Goal: Information Seeking & Learning: Compare options

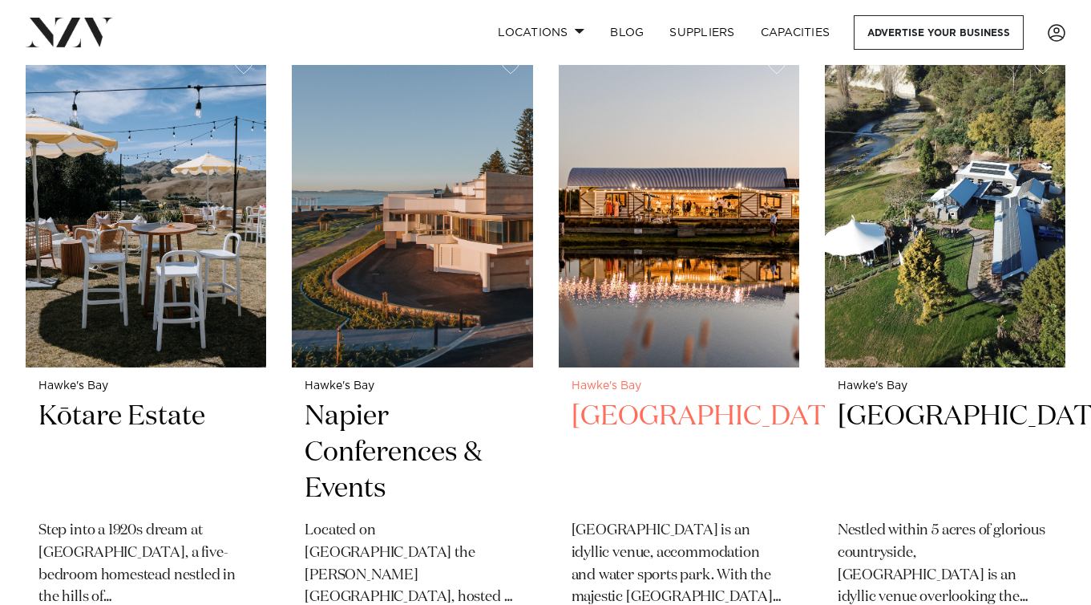
scroll to position [646, 0]
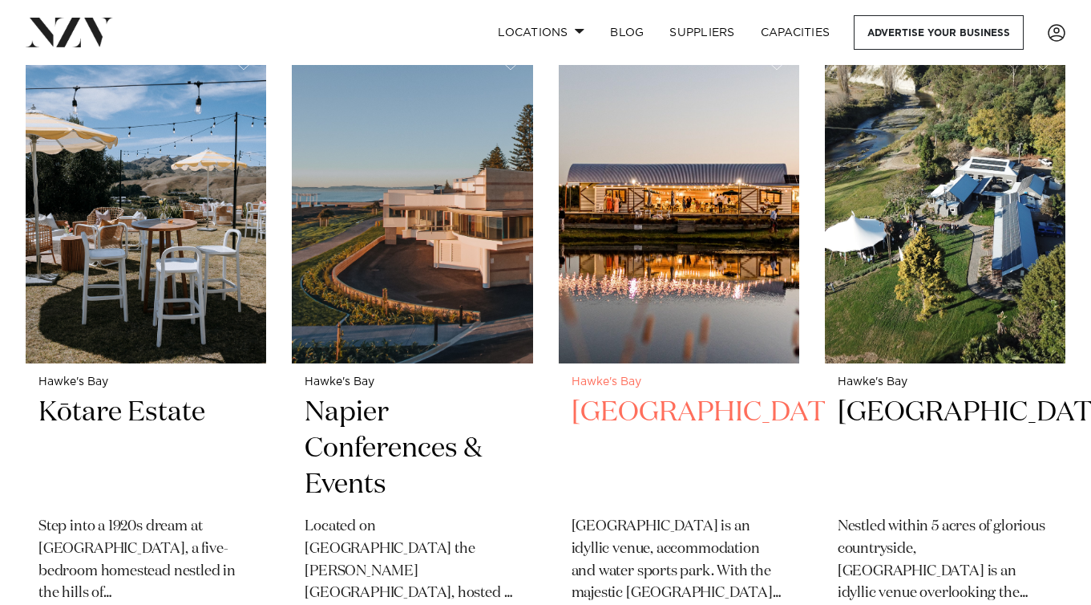
click at [656, 277] on img at bounding box center [679, 201] width 241 height 323
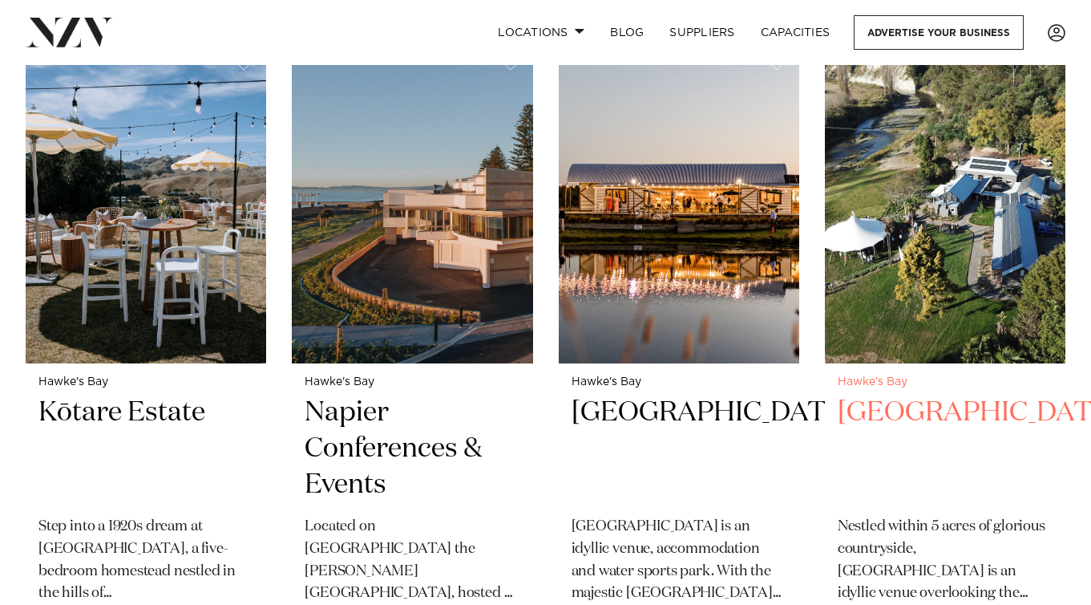
click at [927, 278] on img at bounding box center [945, 201] width 241 height 323
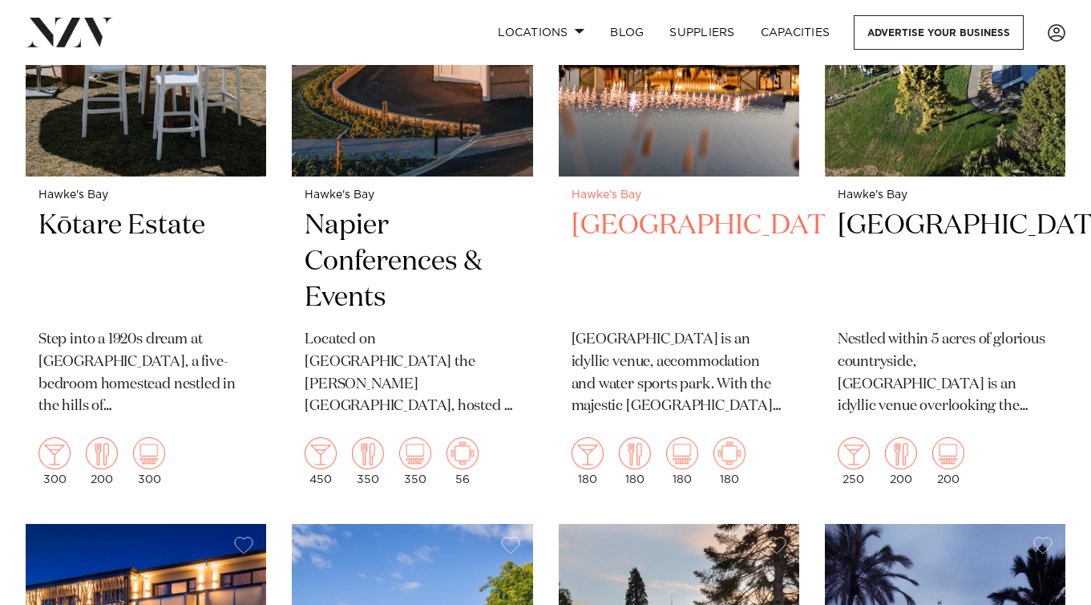
scroll to position [767, 0]
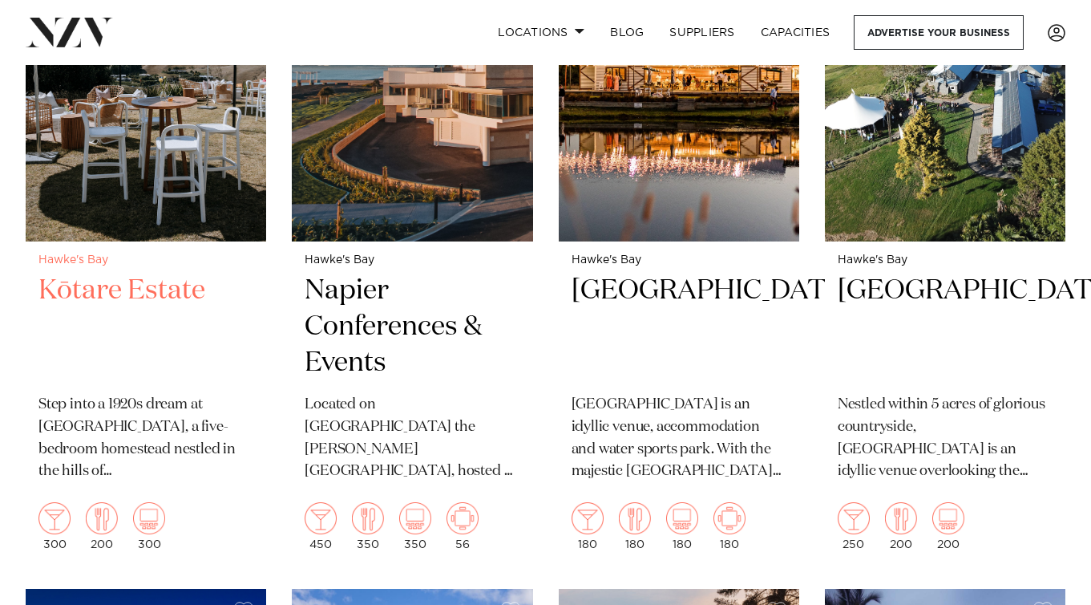
click at [102, 144] on img at bounding box center [146, 79] width 241 height 323
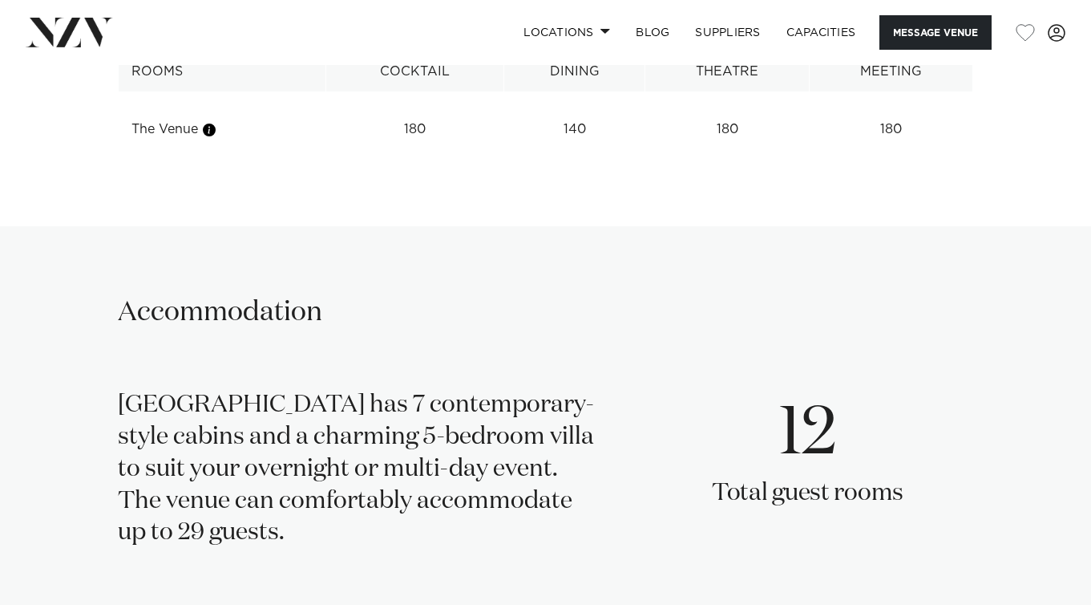
scroll to position [2125, 0]
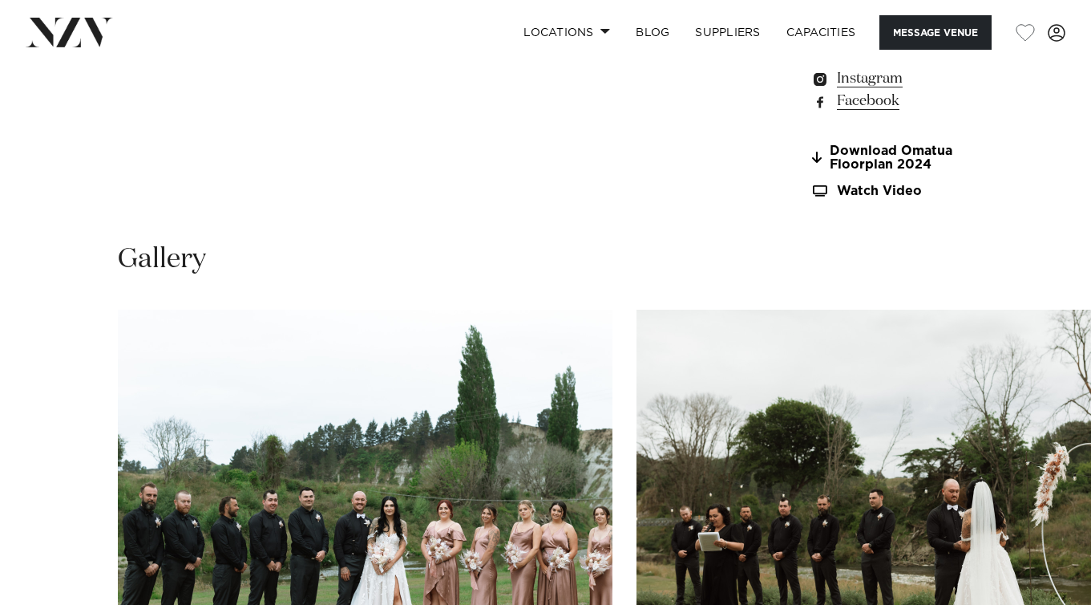
scroll to position [1411, 0]
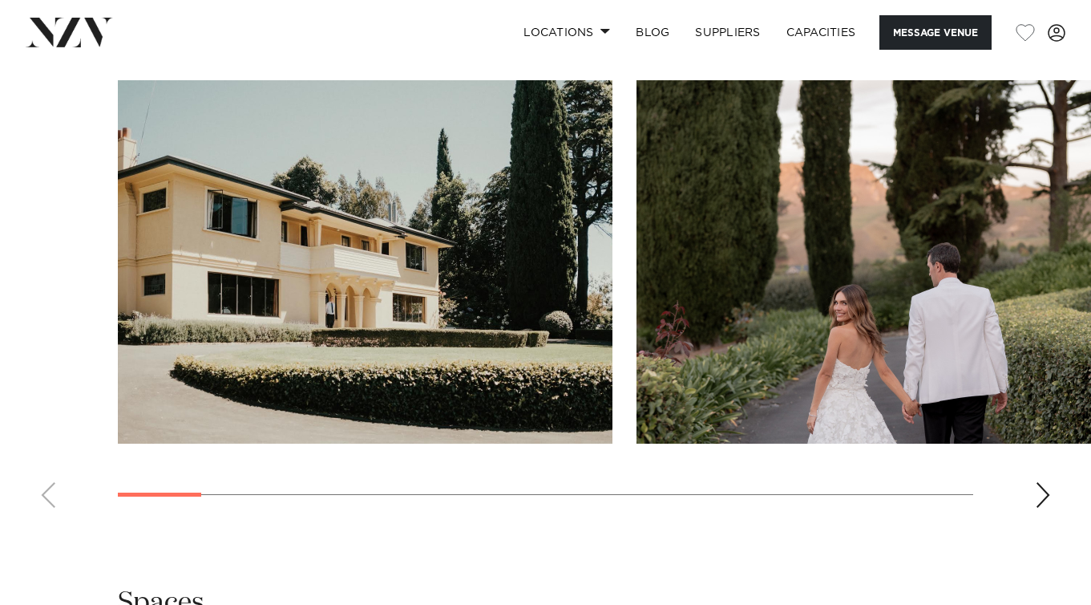
scroll to position [1560, 0]
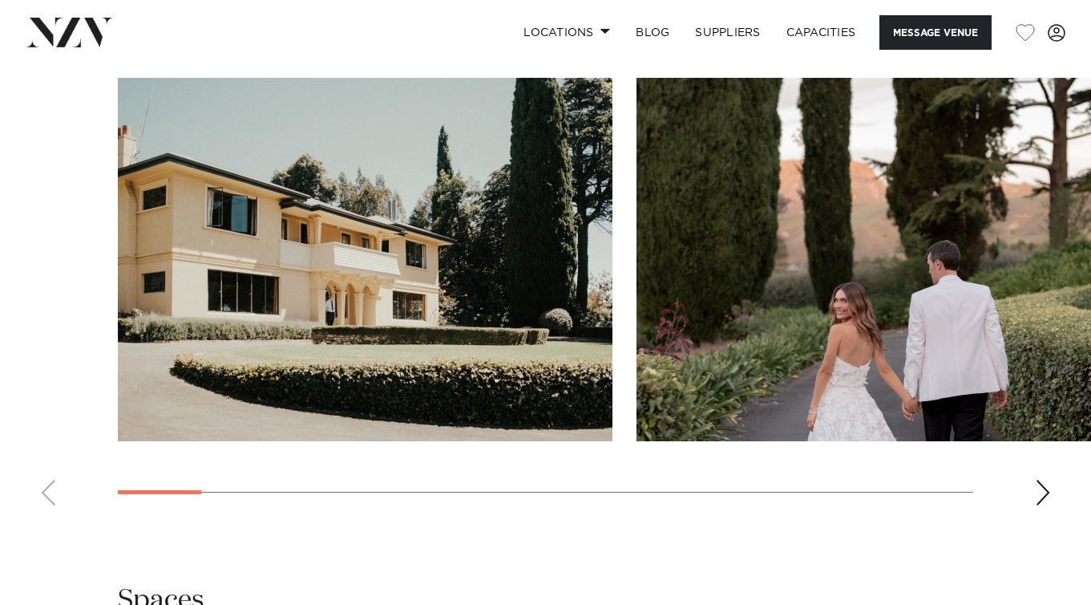
click at [1040, 480] on div "Next slide" at bounding box center [1043, 493] width 16 height 26
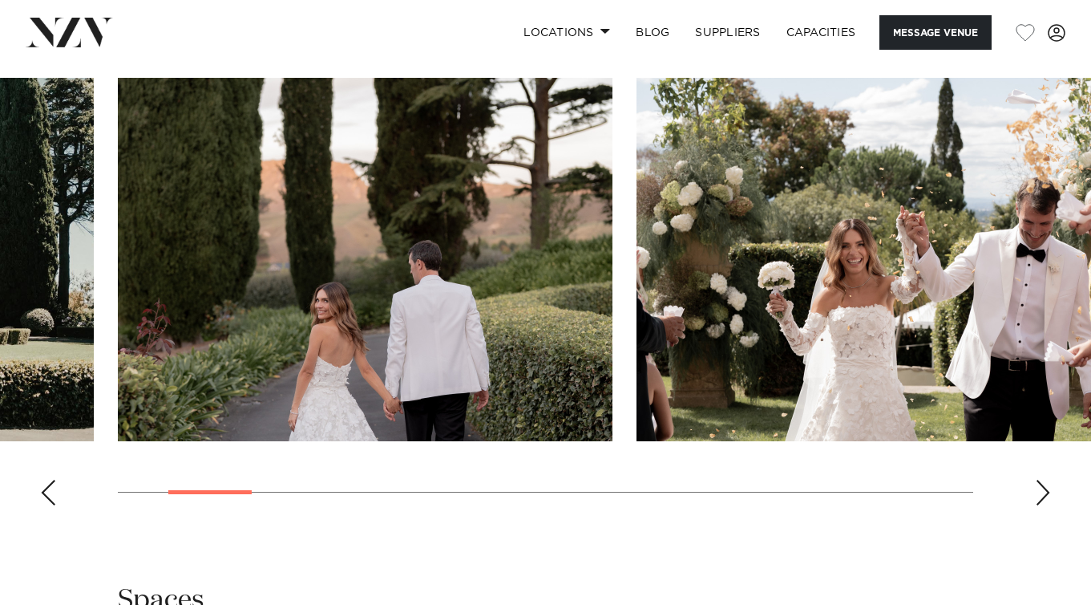
click at [1040, 480] on div "Next slide" at bounding box center [1043, 493] width 16 height 26
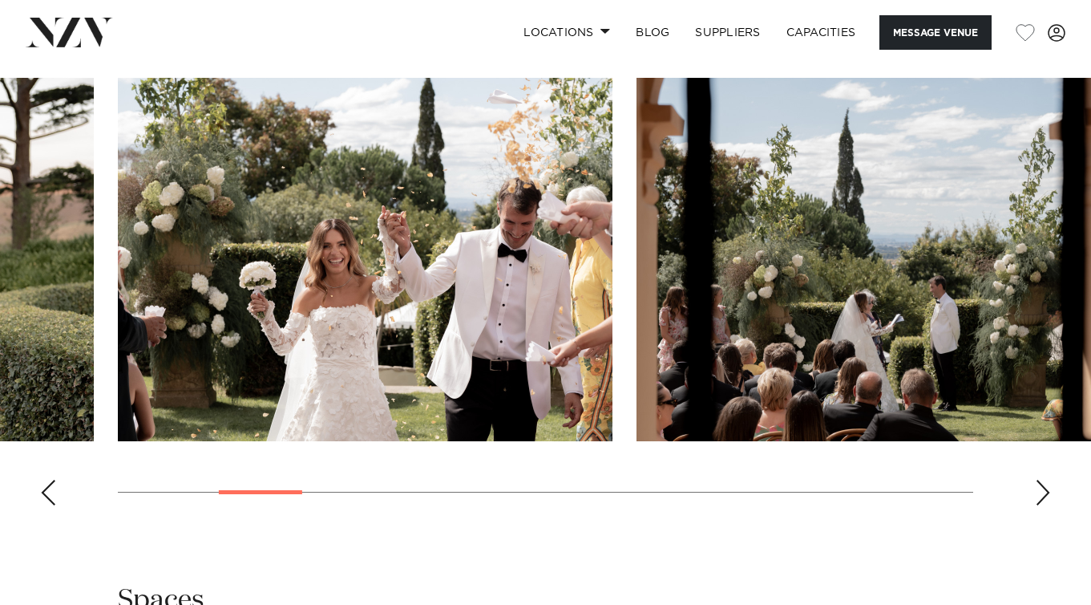
click at [1040, 480] on div "Next slide" at bounding box center [1043, 493] width 16 height 26
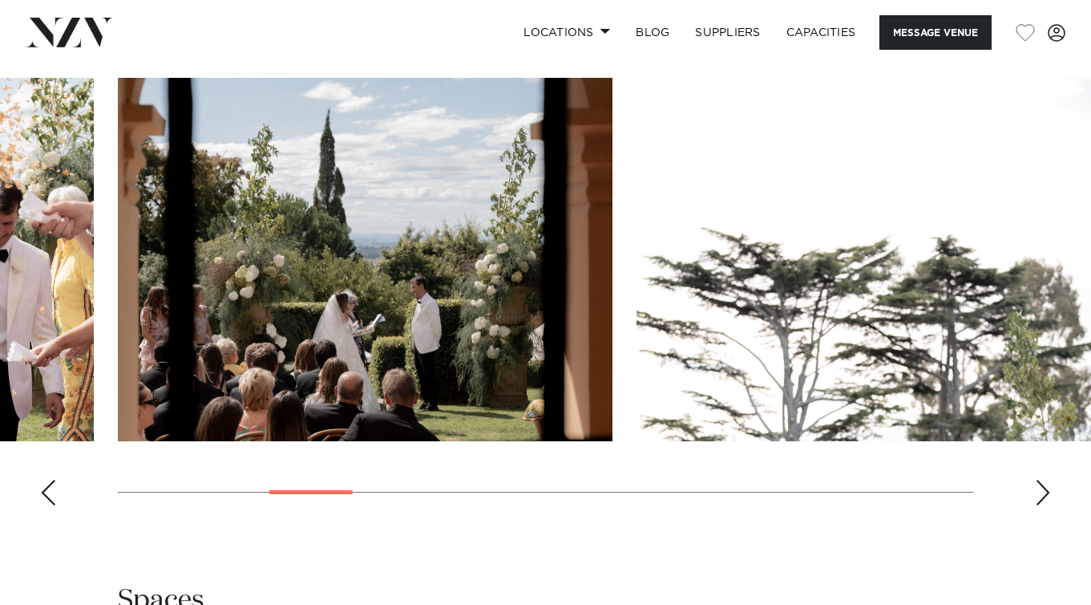
click at [1040, 480] on div "Next slide" at bounding box center [1043, 493] width 16 height 26
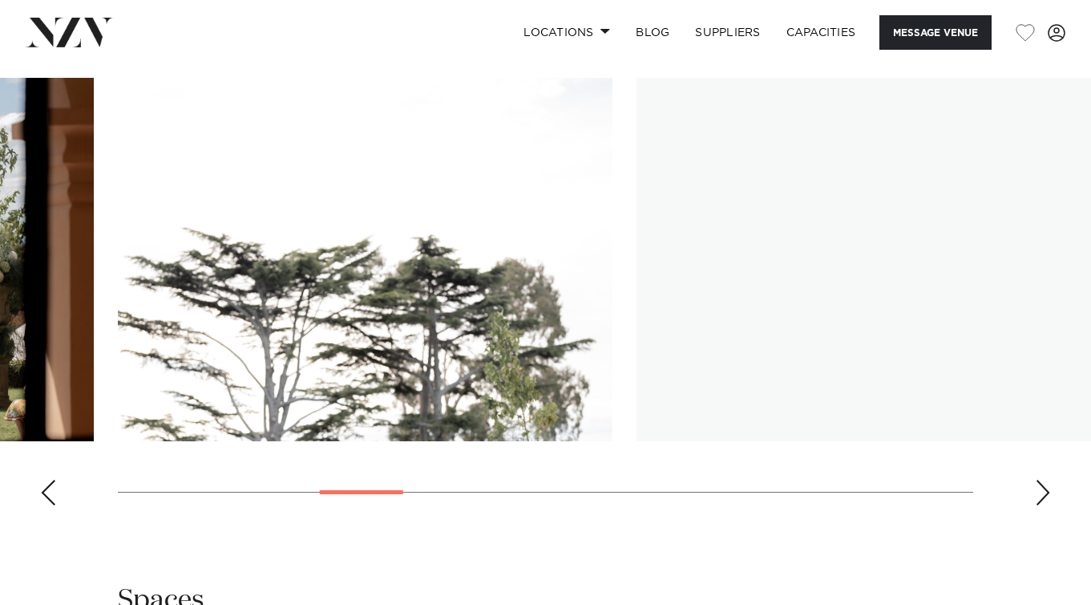
click at [1040, 480] on div "Next slide" at bounding box center [1043, 493] width 16 height 26
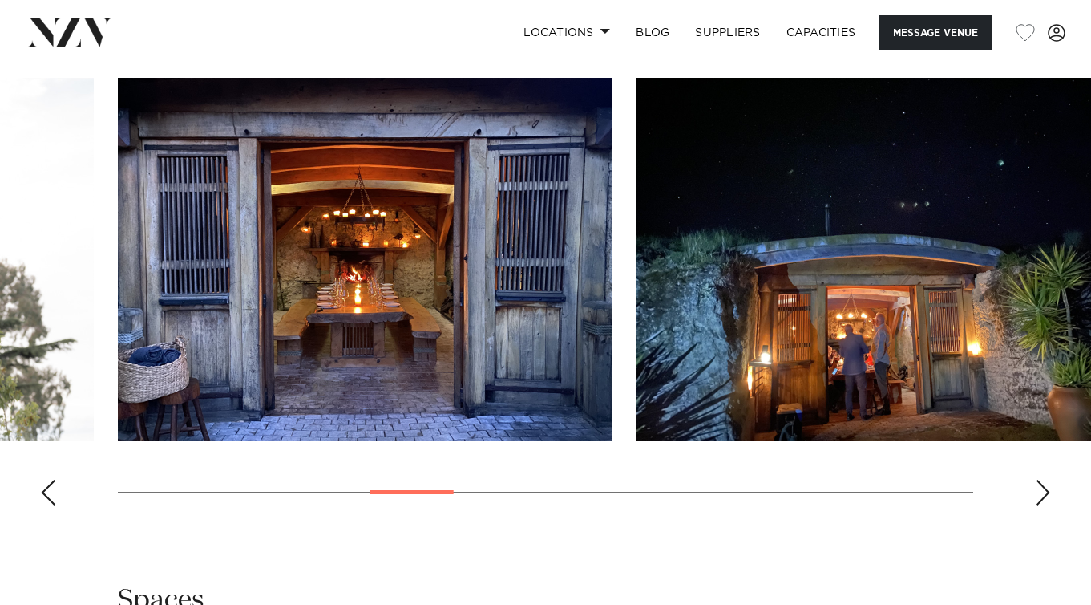
click at [1040, 480] on div "Next slide" at bounding box center [1043, 493] width 16 height 26
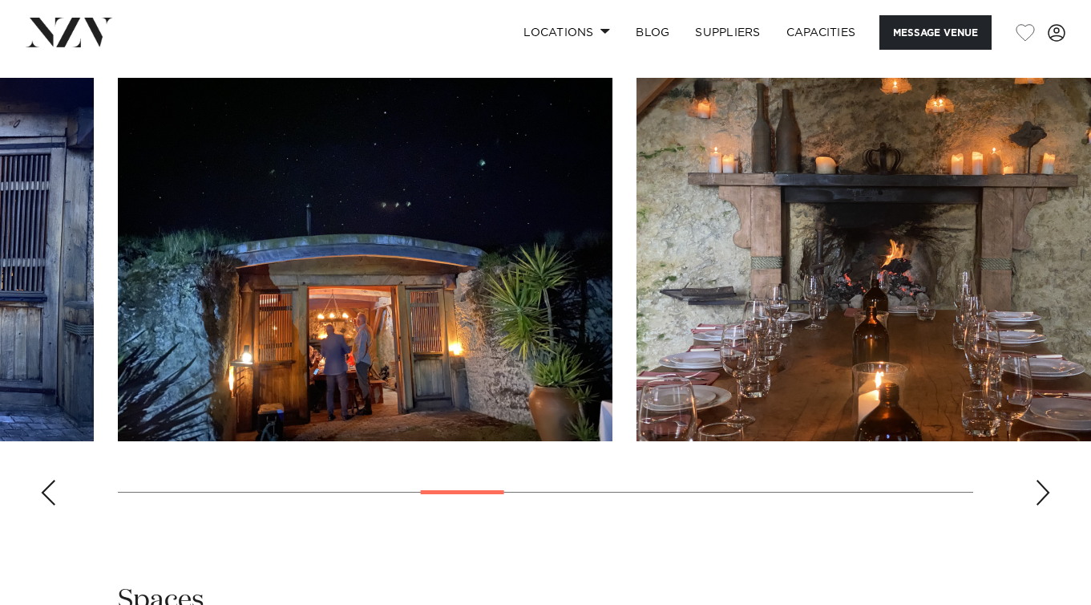
click at [1040, 480] on div "Next slide" at bounding box center [1043, 493] width 16 height 26
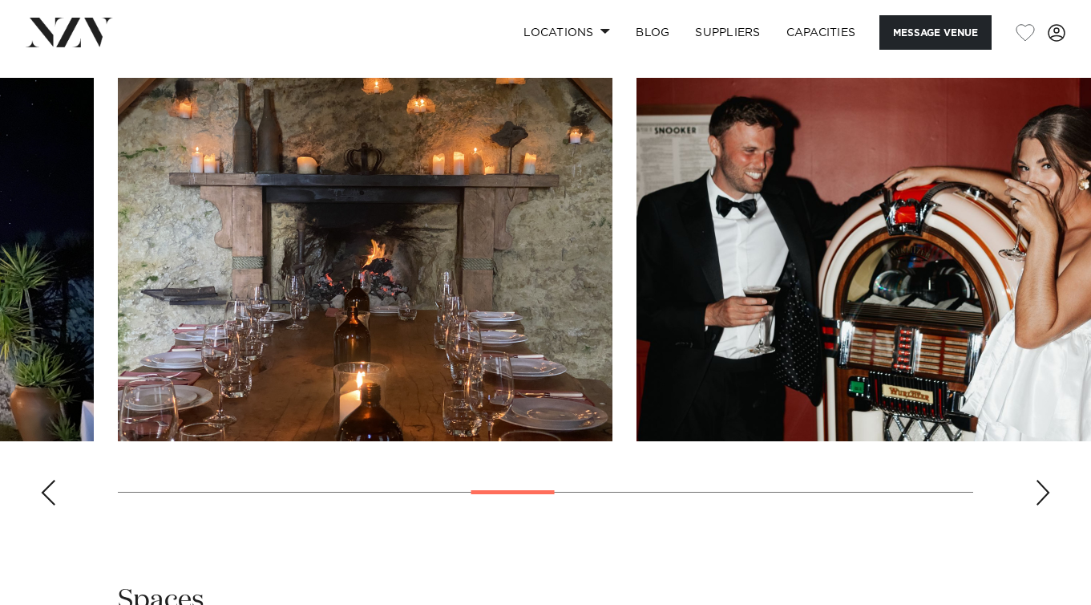
click at [1040, 480] on div "Next slide" at bounding box center [1043, 493] width 16 height 26
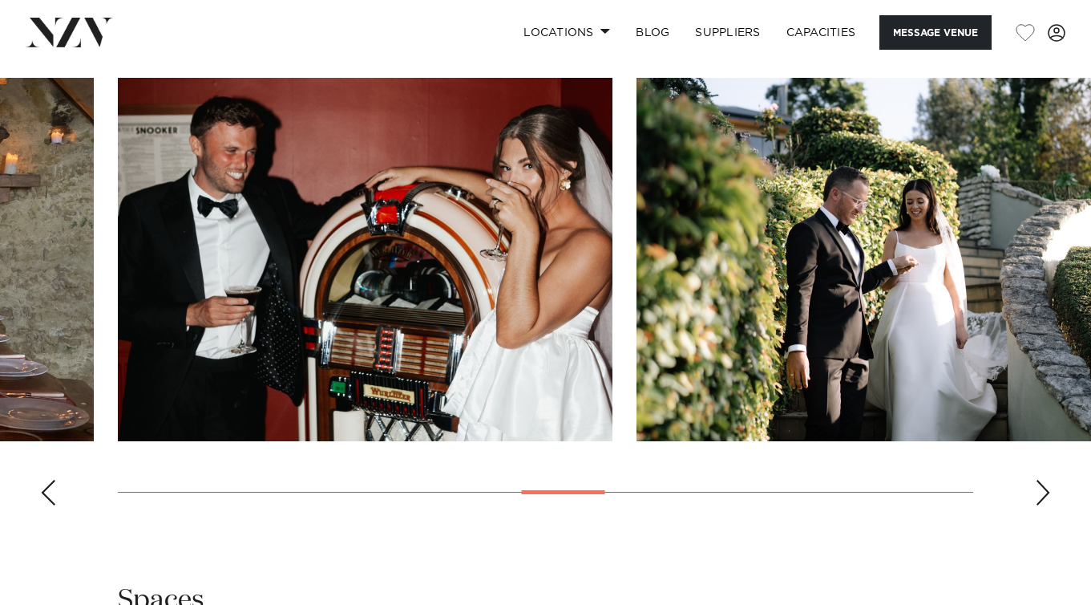
click at [1040, 480] on div "Next slide" at bounding box center [1043, 493] width 16 height 26
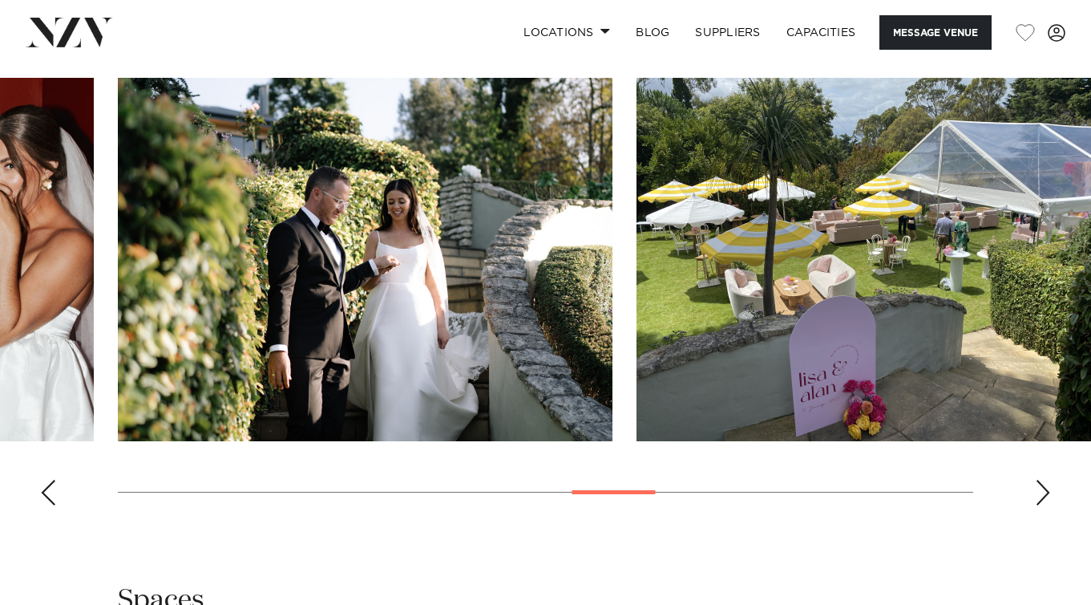
click at [1040, 480] on div "Next slide" at bounding box center [1043, 493] width 16 height 26
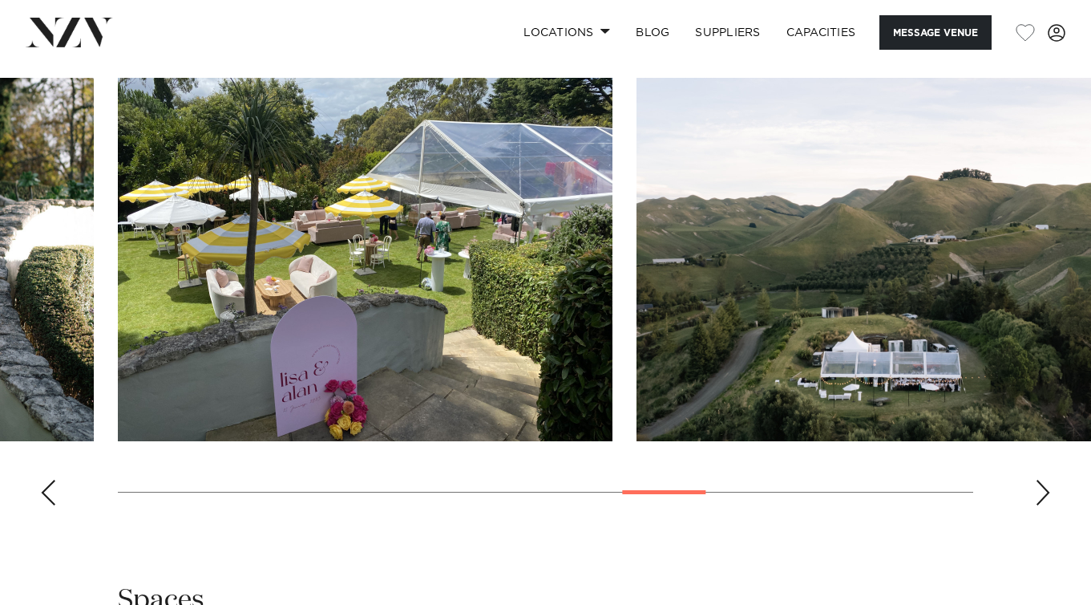
click at [1040, 480] on div "Next slide" at bounding box center [1043, 493] width 16 height 26
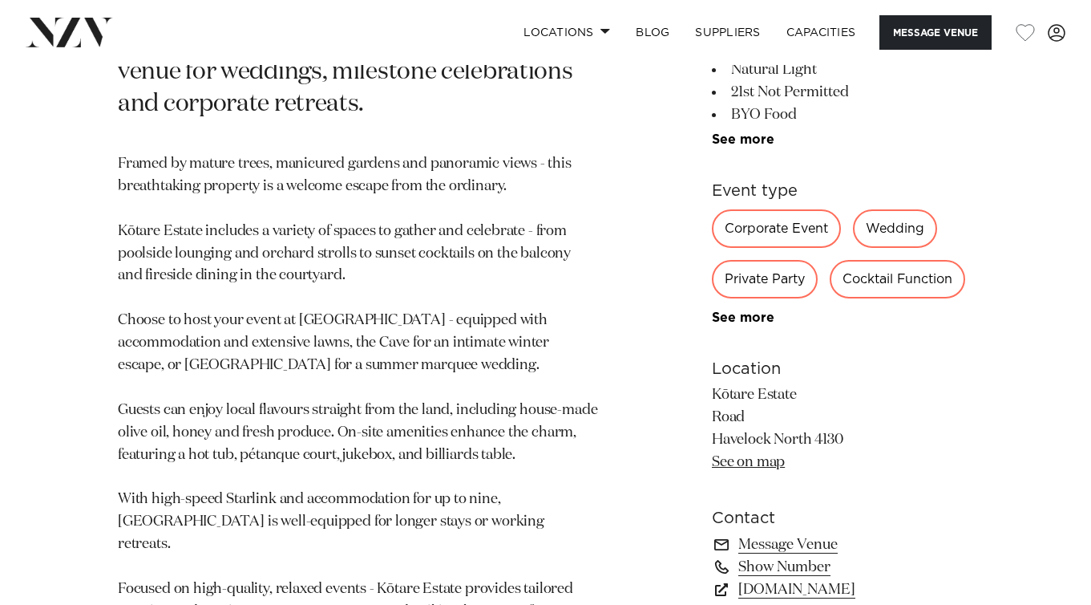
scroll to position [901, 0]
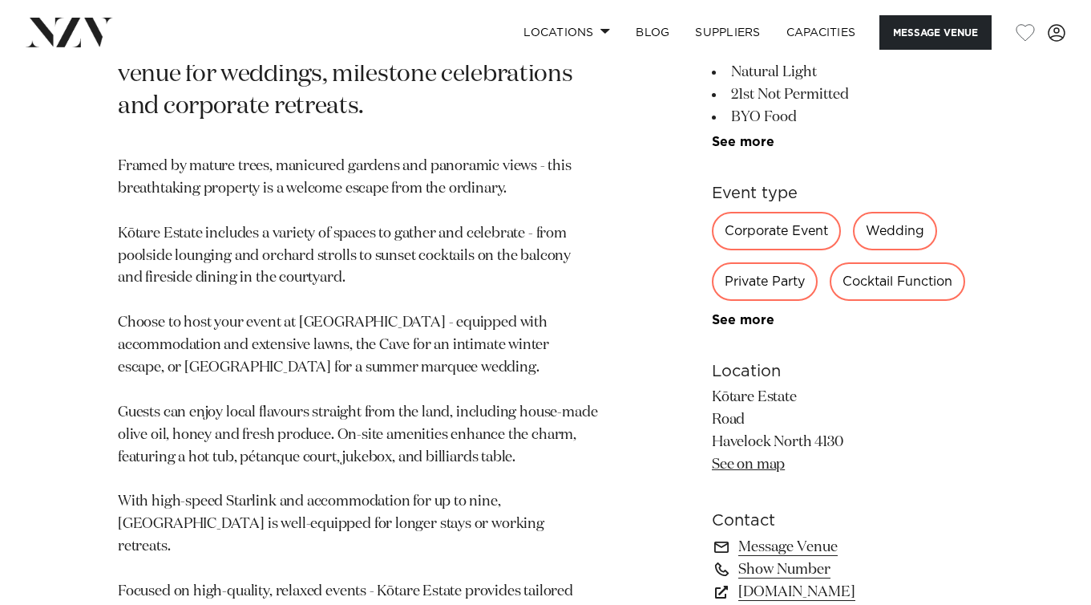
drag, startPoint x: 853, startPoint y: 392, endPoint x: 718, endPoint y: 342, distance: 143.6
click at [718, 387] on p "Kōtare Estate Road Havelock North 4130 See on map" at bounding box center [842, 432] width 261 height 90
copy p "Kōtare Estate Road Havelock North 4130"
click at [737, 457] on link "See on map" at bounding box center [748, 464] width 73 height 14
click at [533, 213] on p "Framed by mature trees, manicured gardens and panoramic views - this breathtaki…" at bounding box center [358, 391] width 480 height 470
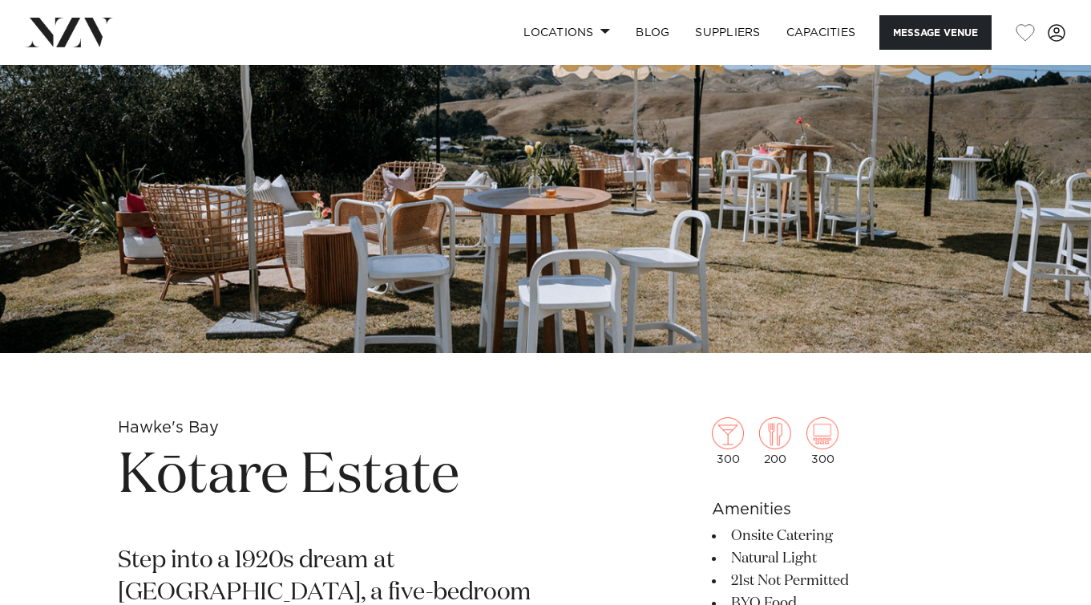
scroll to position [0, 0]
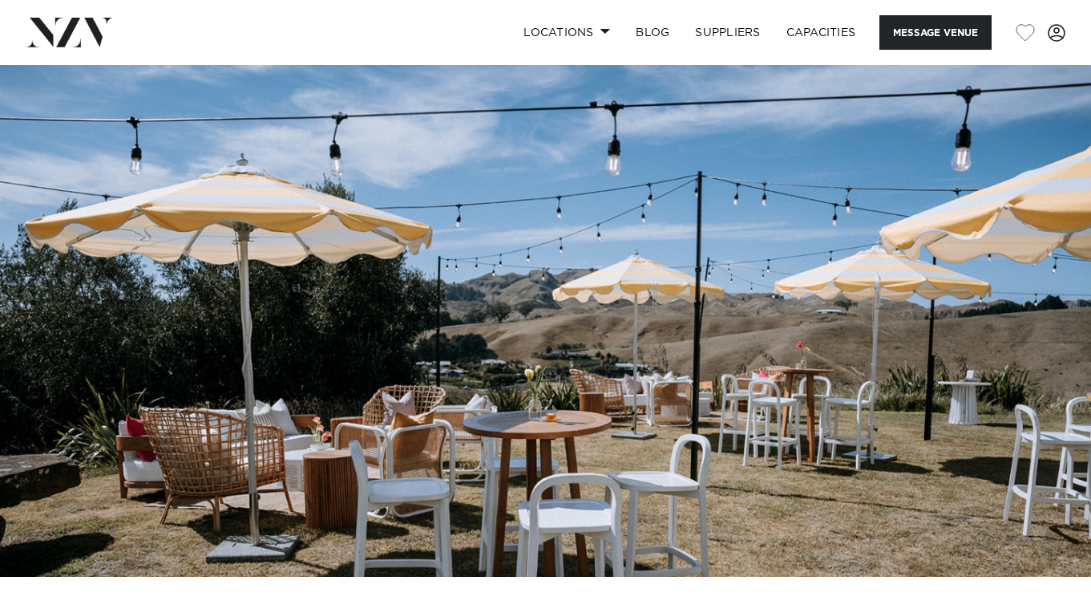
click at [462, 21] on div "Locations Auckland Wellington Christchurch Queenstown Hamilton Northland Bay of…" at bounding box center [703, 32] width 726 height 34
click at [595, 27] on link "Locations" at bounding box center [567, 32] width 112 height 34
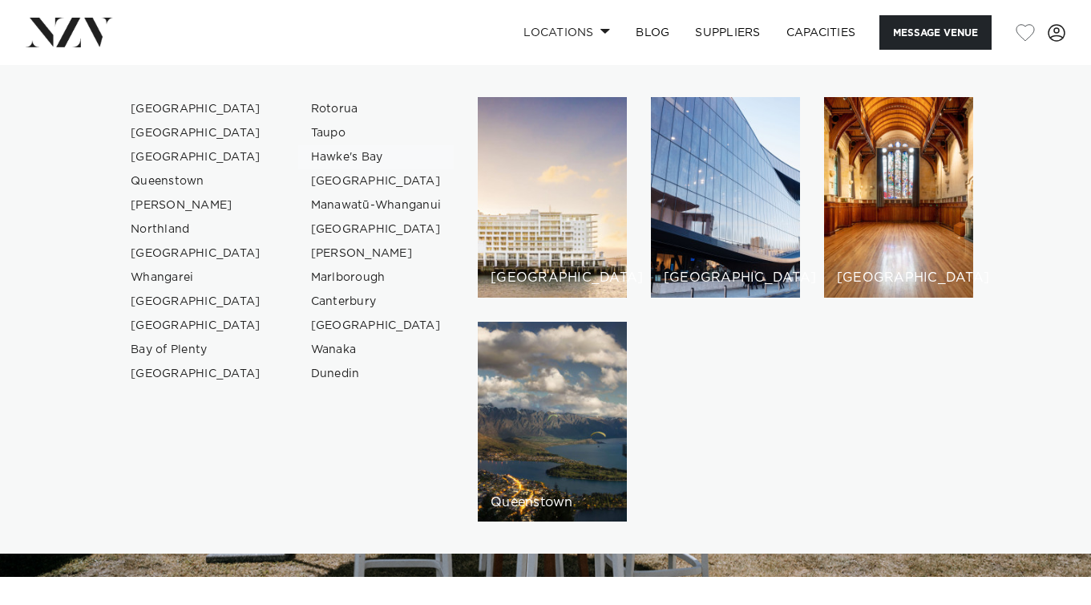
click at [364, 158] on link "Hawke's Bay" at bounding box center [376, 157] width 156 height 24
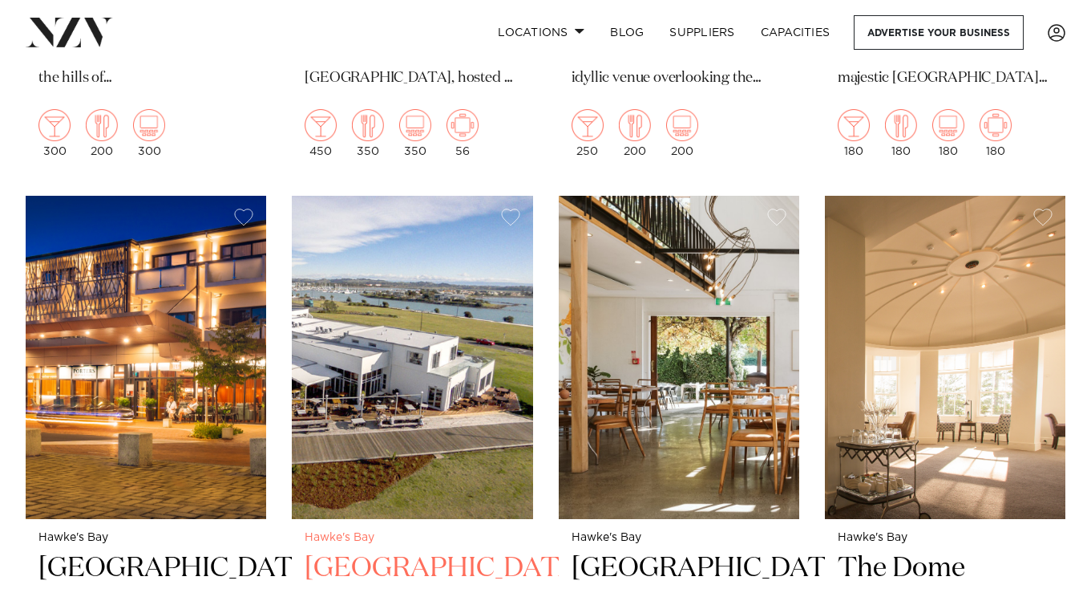
scroll to position [1180, 0]
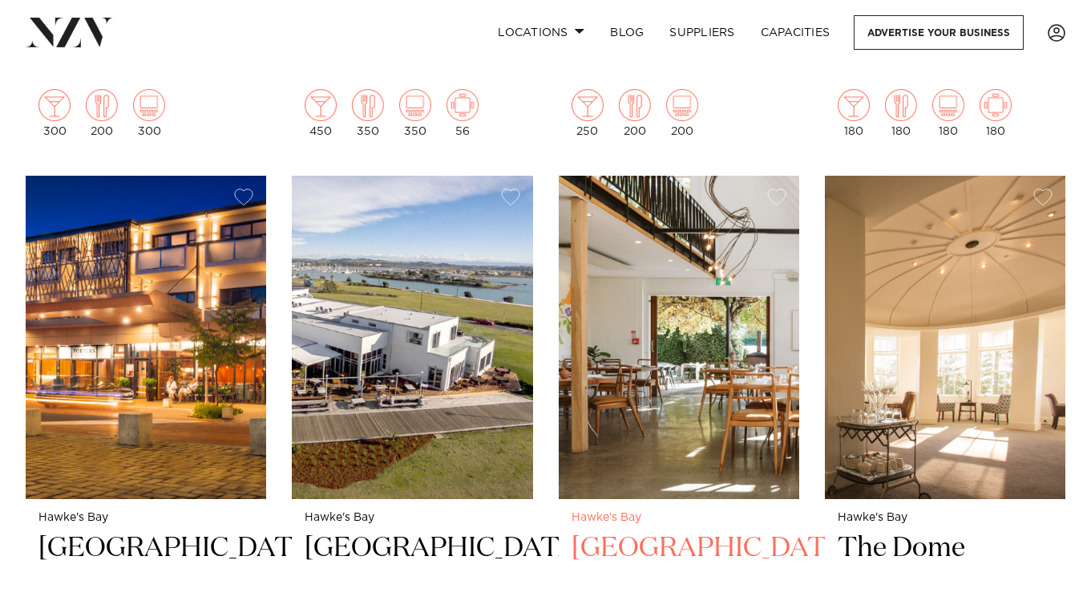
click at [725, 328] on img at bounding box center [679, 337] width 241 height 323
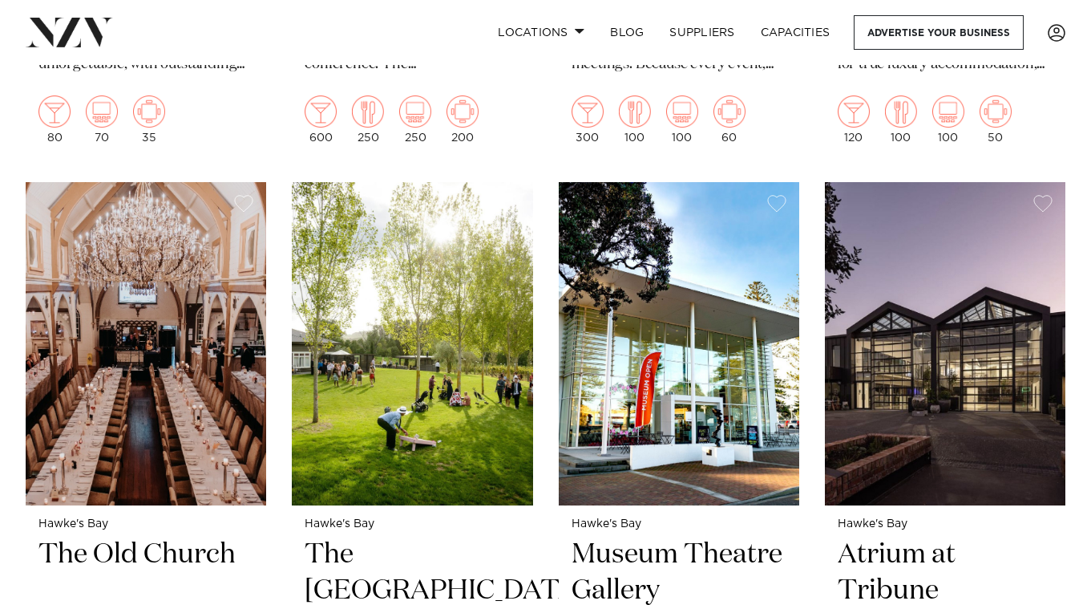
scroll to position [1866, 0]
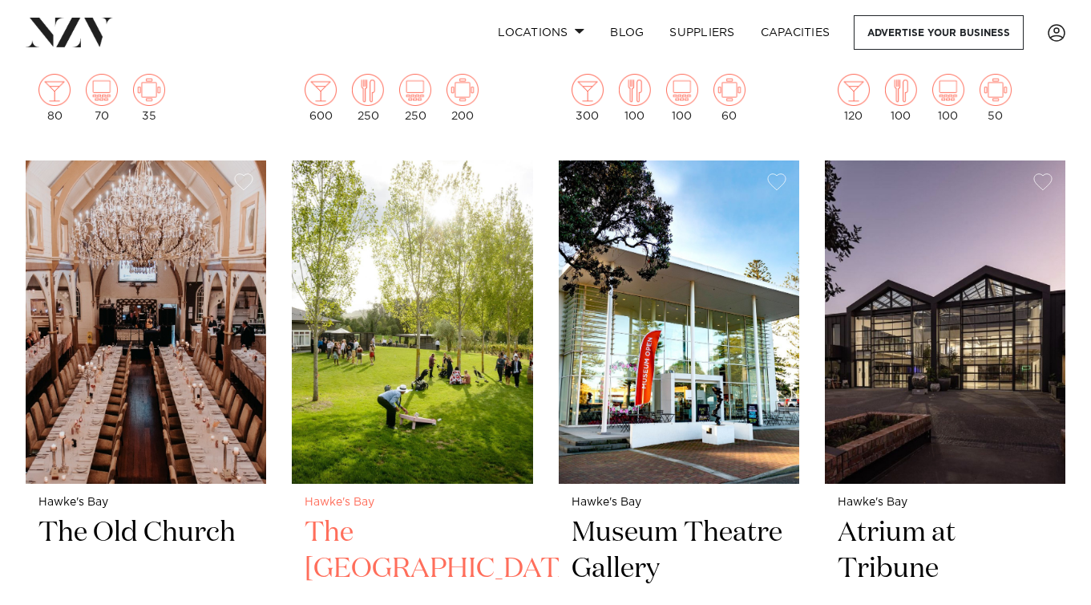
click at [379, 382] on img at bounding box center [412, 321] width 241 height 323
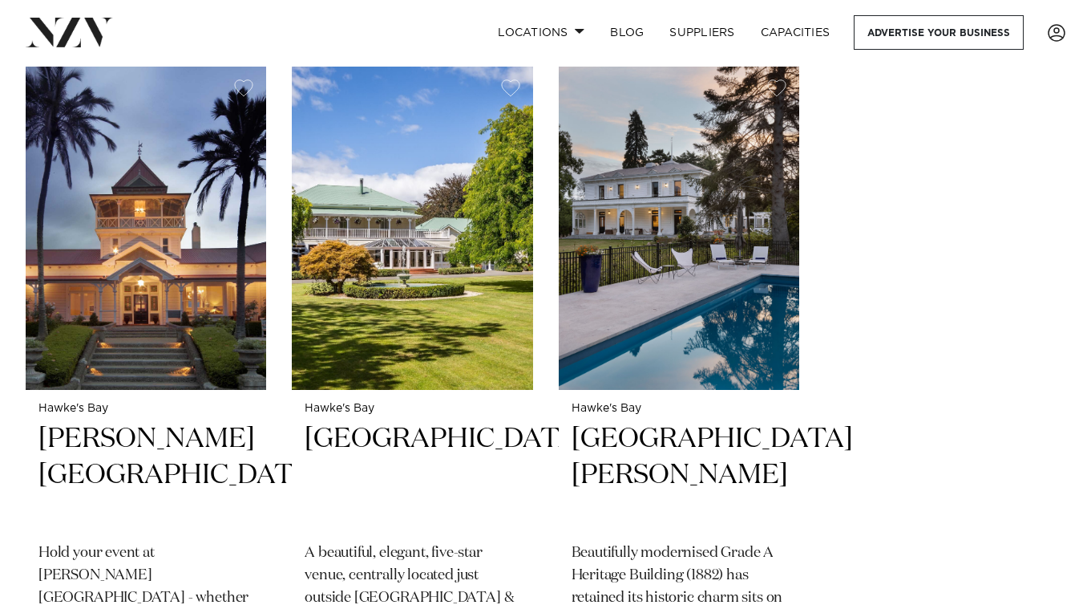
scroll to position [2627, 0]
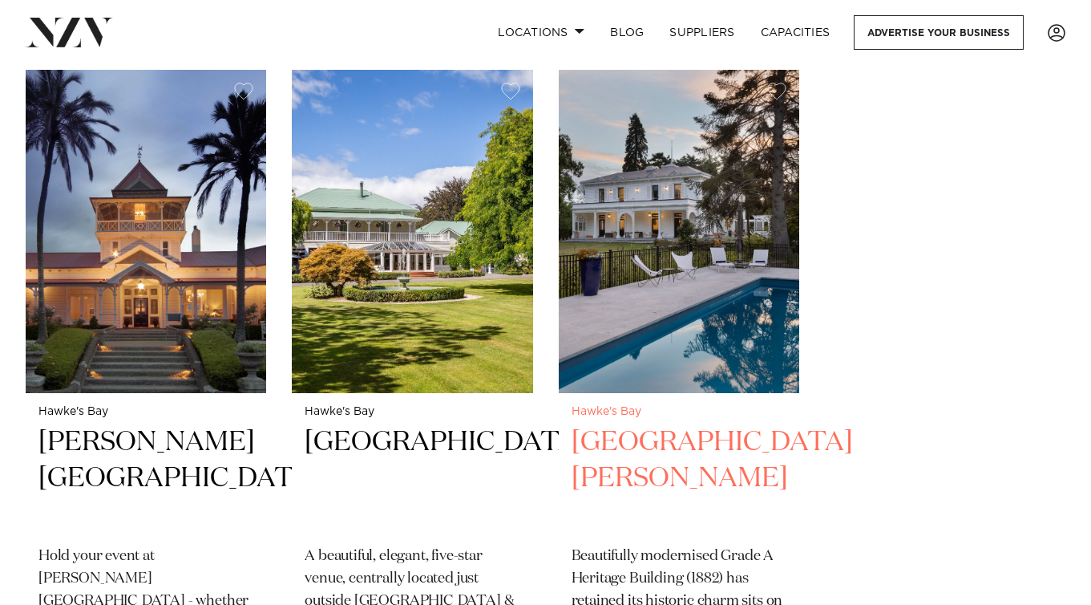
click at [665, 328] on img at bounding box center [679, 231] width 241 height 323
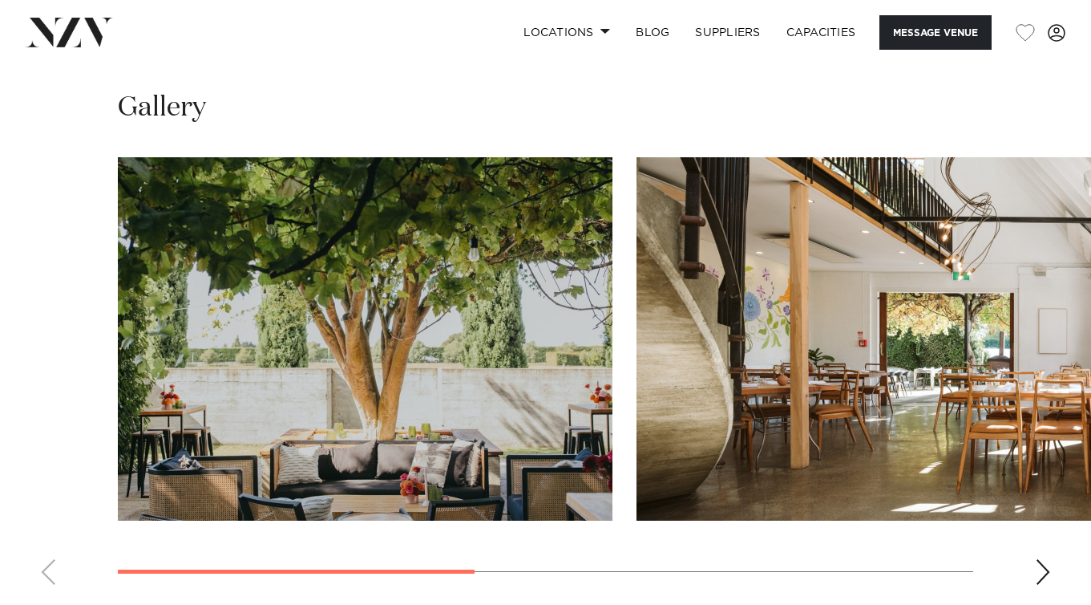
scroll to position [1158, 0]
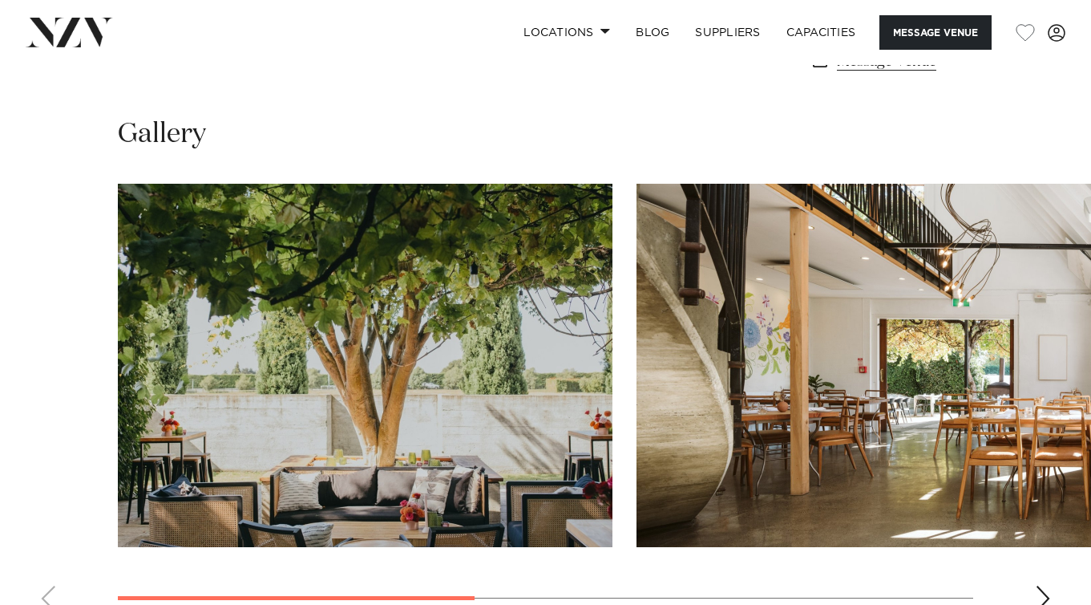
click at [1042, 585] on div "Next slide" at bounding box center [1043, 598] width 16 height 26
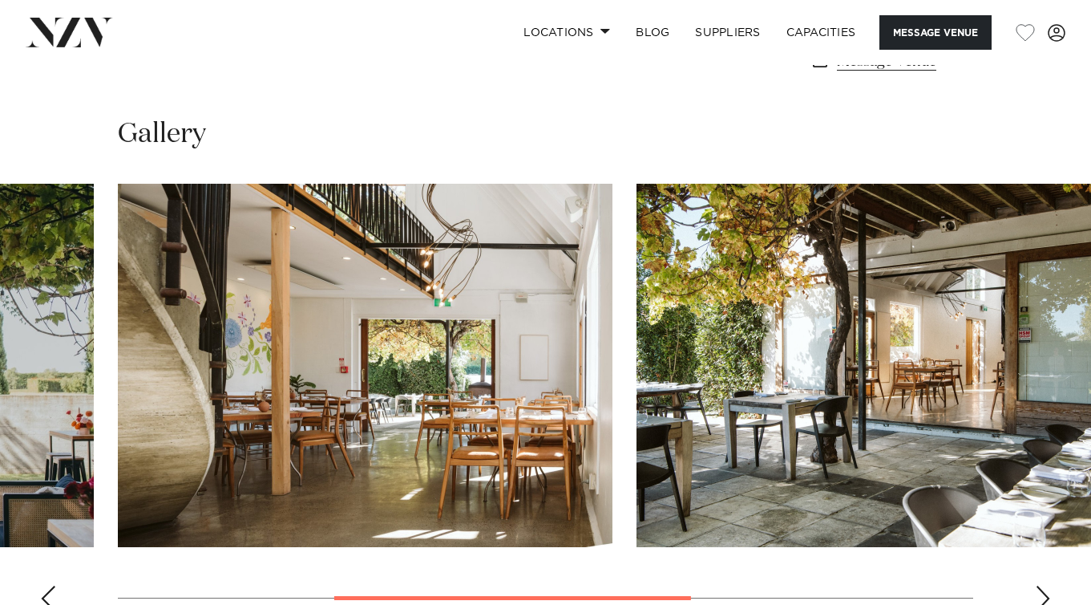
click at [1042, 585] on div "Next slide" at bounding box center [1043, 598] width 16 height 26
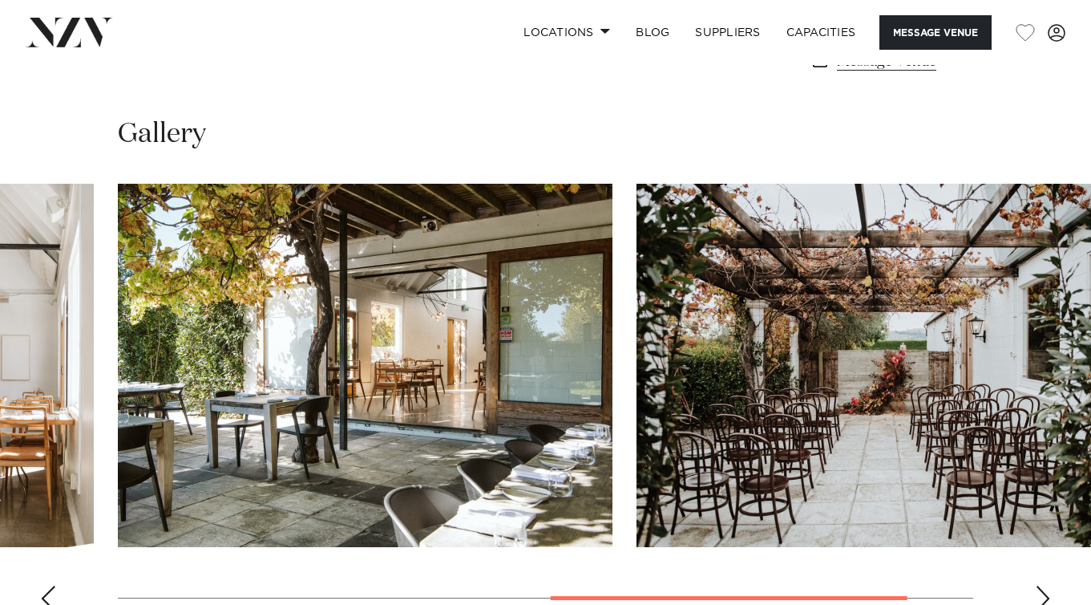
click at [1042, 585] on div "Next slide" at bounding box center [1043, 598] width 16 height 26
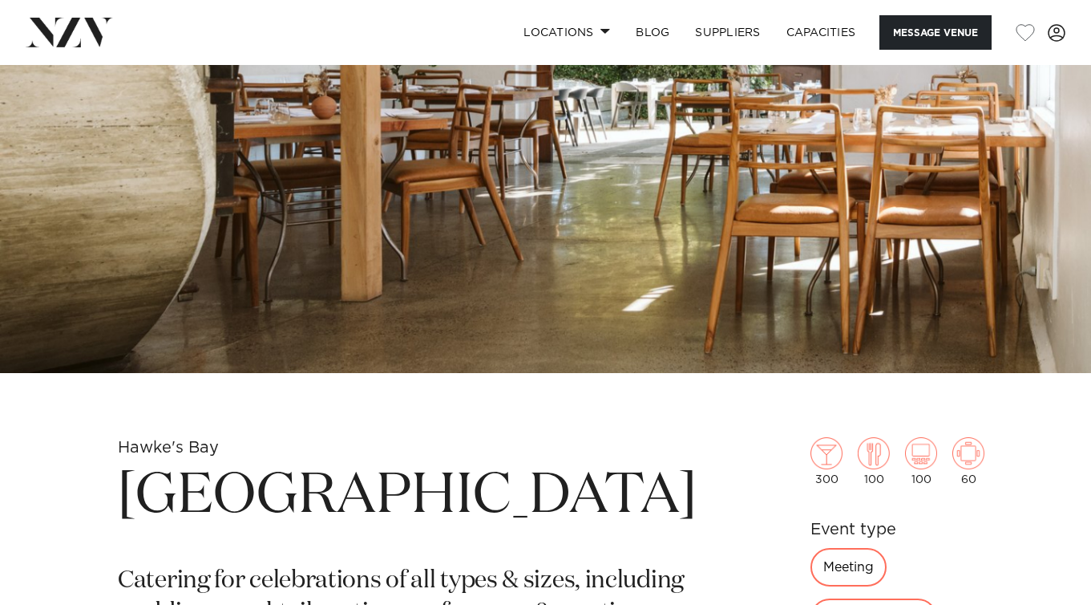
scroll to position [0, 0]
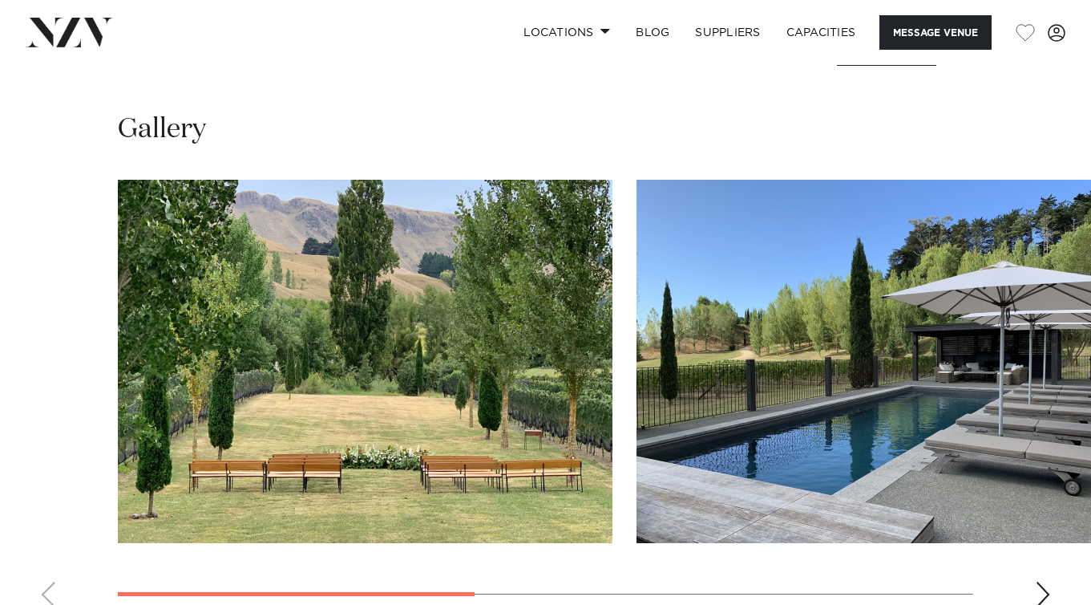
scroll to position [1111, 0]
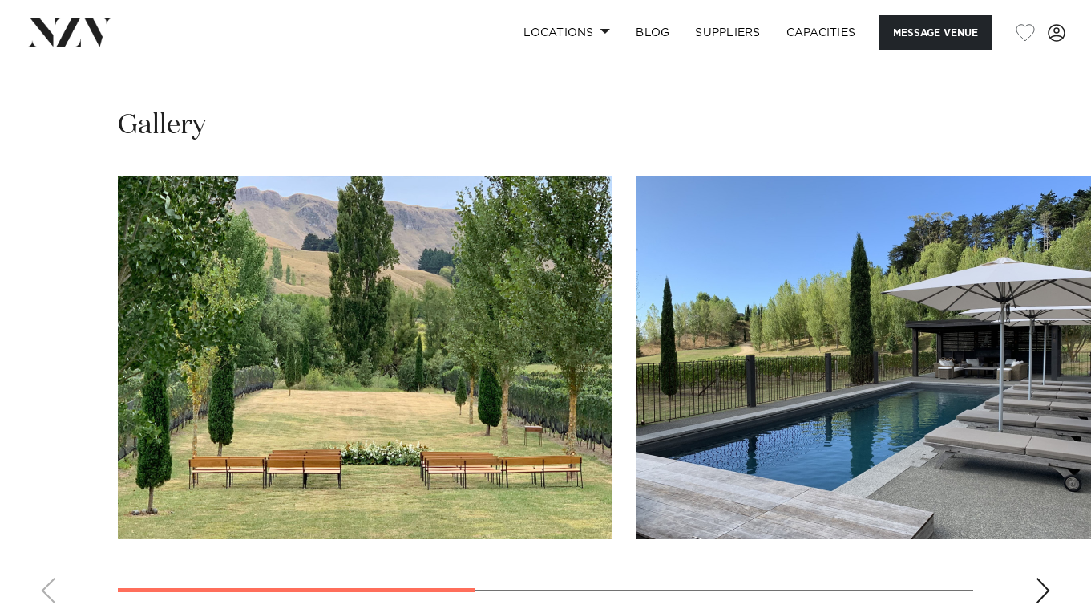
click at [1039, 577] on div "Next slide" at bounding box center [1043, 590] width 16 height 26
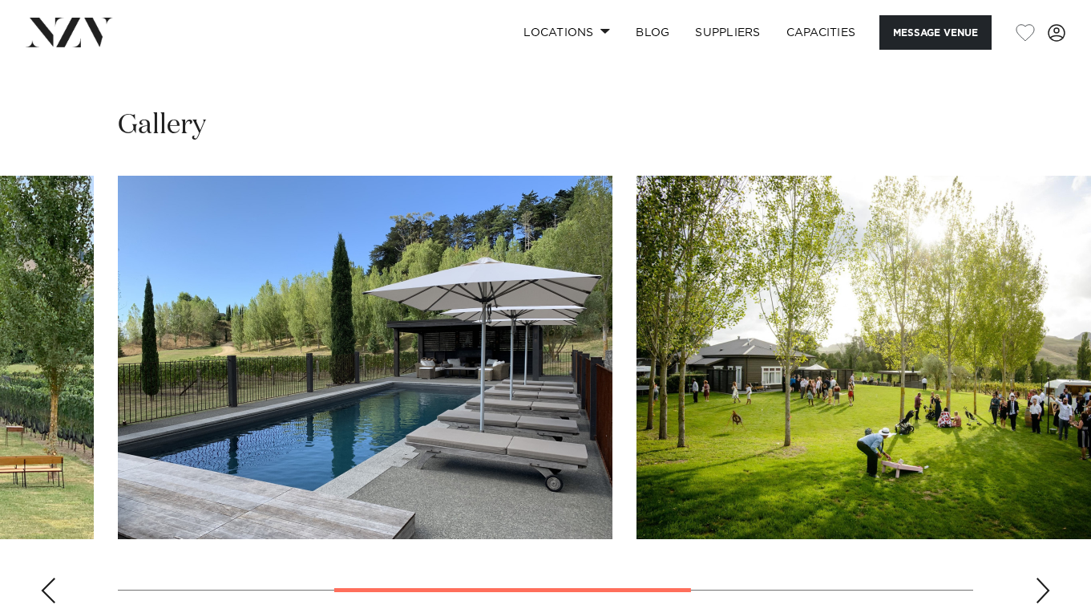
click at [1039, 577] on div "Next slide" at bounding box center [1043, 590] width 16 height 26
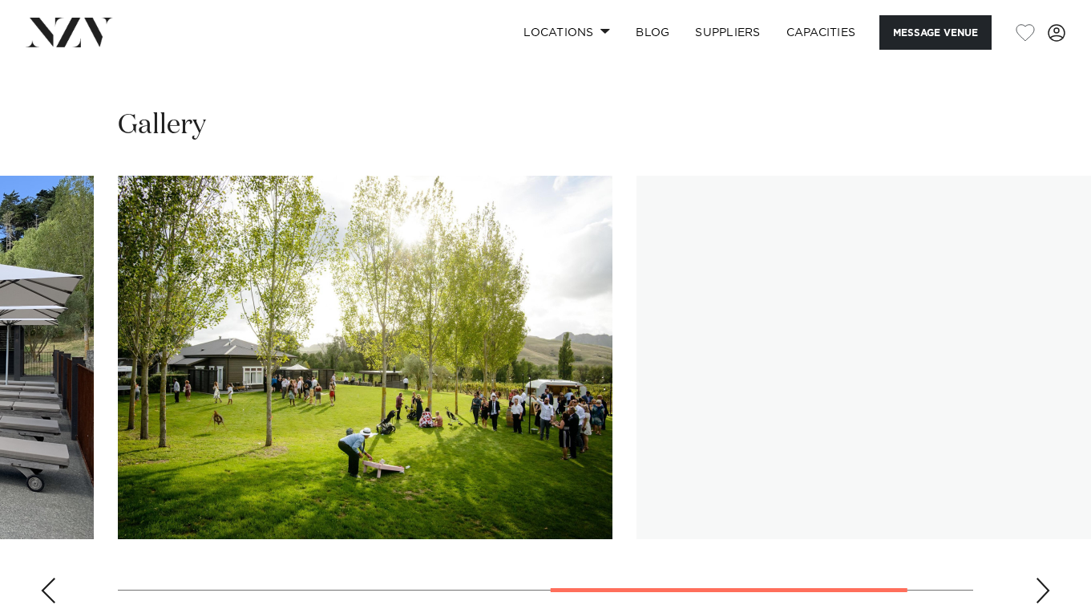
click at [1039, 577] on div "Next slide" at bounding box center [1043, 590] width 16 height 26
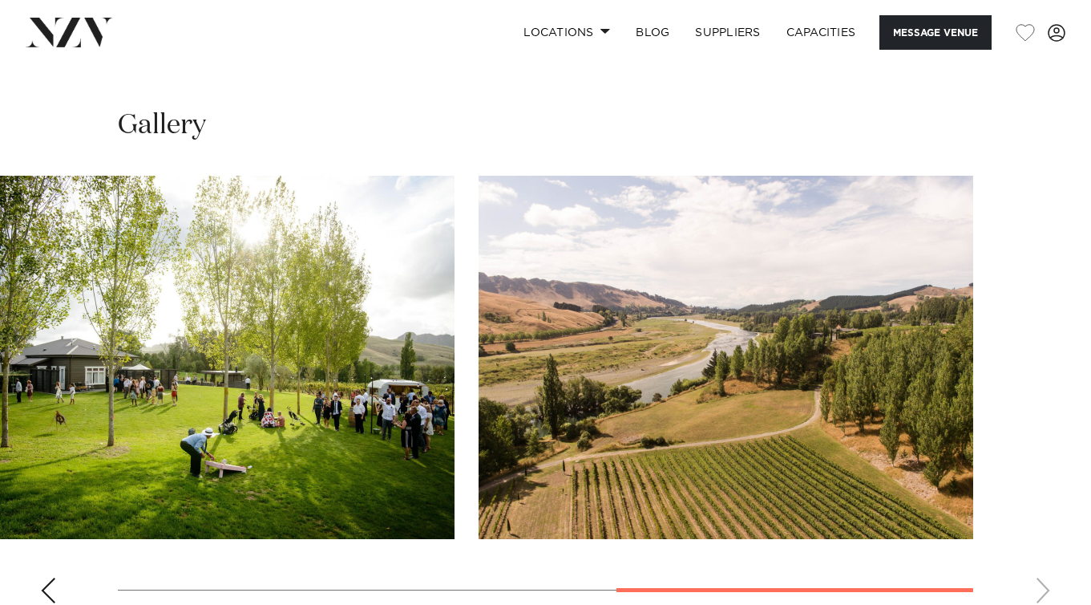
click at [43, 577] on div "Previous slide" at bounding box center [48, 590] width 16 height 26
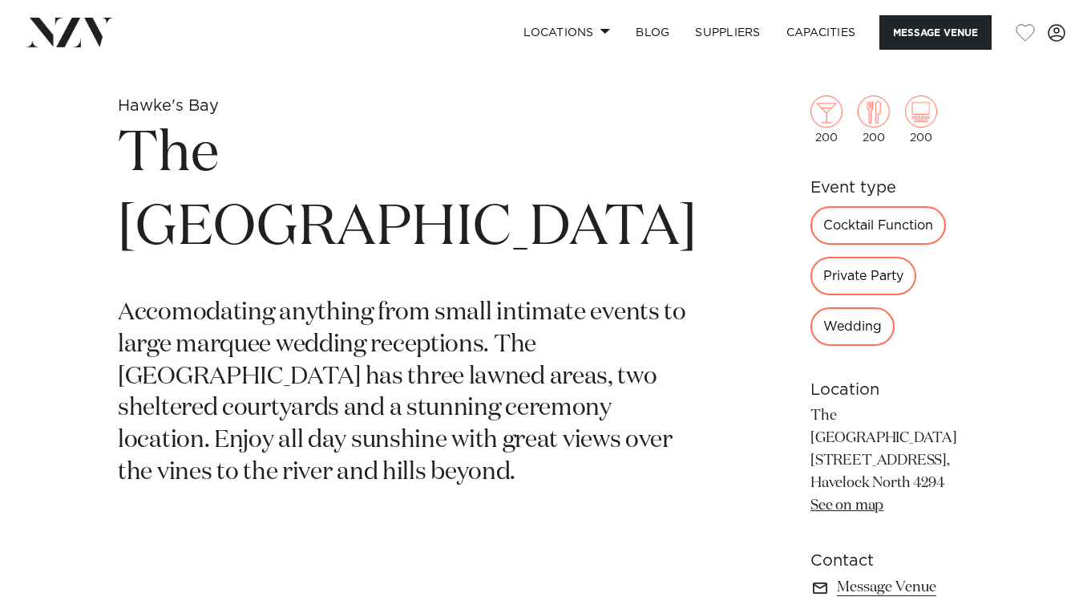
scroll to position [546, 0]
drag, startPoint x: 709, startPoint y: 360, endPoint x: 832, endPoint y: 371, distance: 123.2
click at [832, 371] on div "Hawke's Bay The River House Accomodating anything from small intimate events to…" at bounding box center [546, 372] width 1066 height 554
copy p "The [GEOGRAPHIC_DATA]"
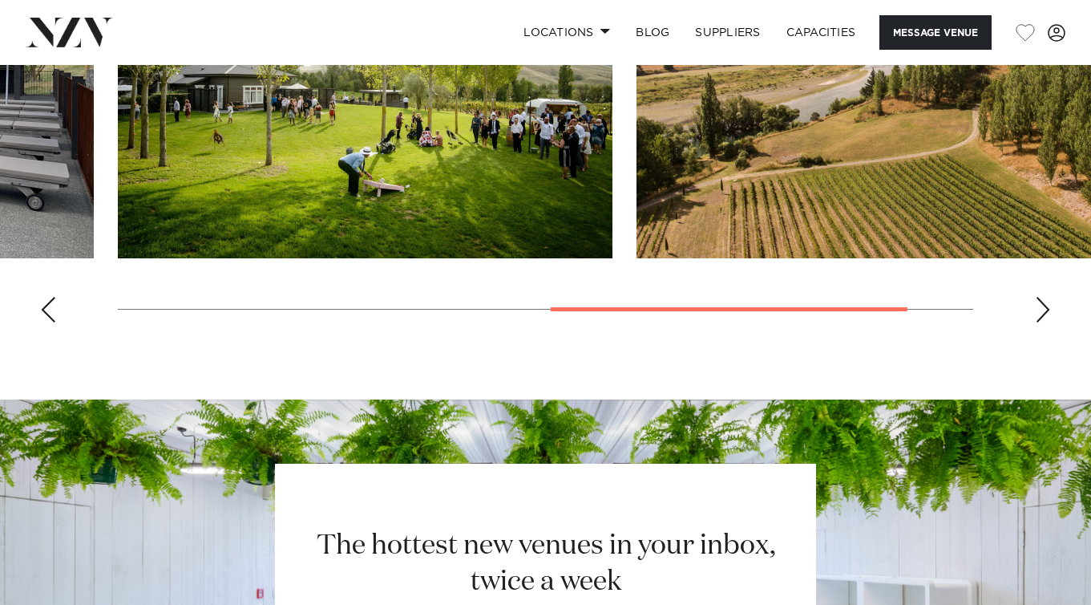
scroll to position [1386, 0]
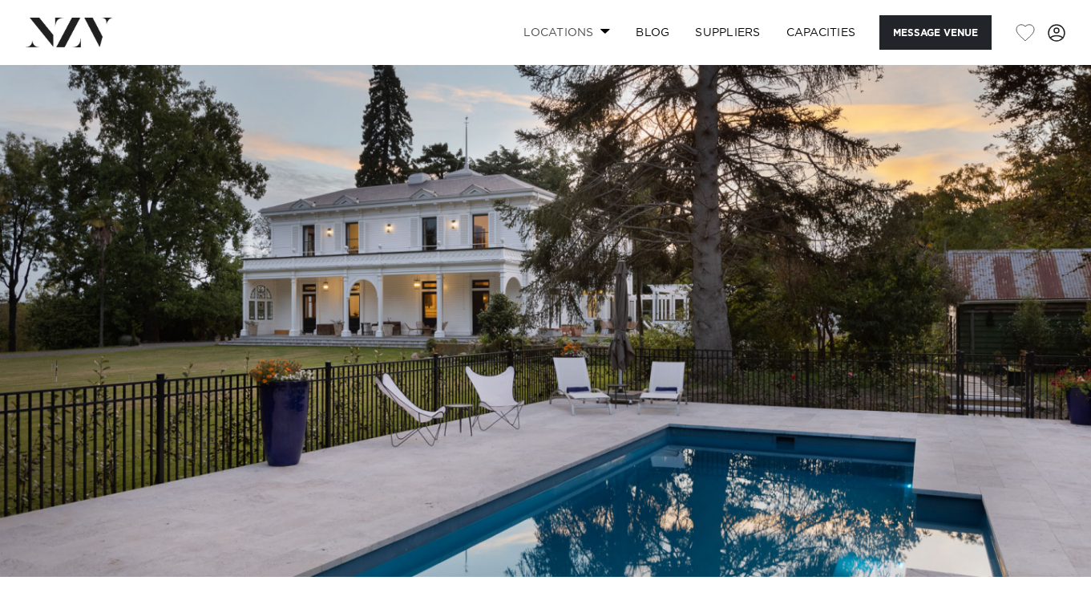
click at [587, 31] on link "Locations" at bounding box center [567, 32] width 112 height 34
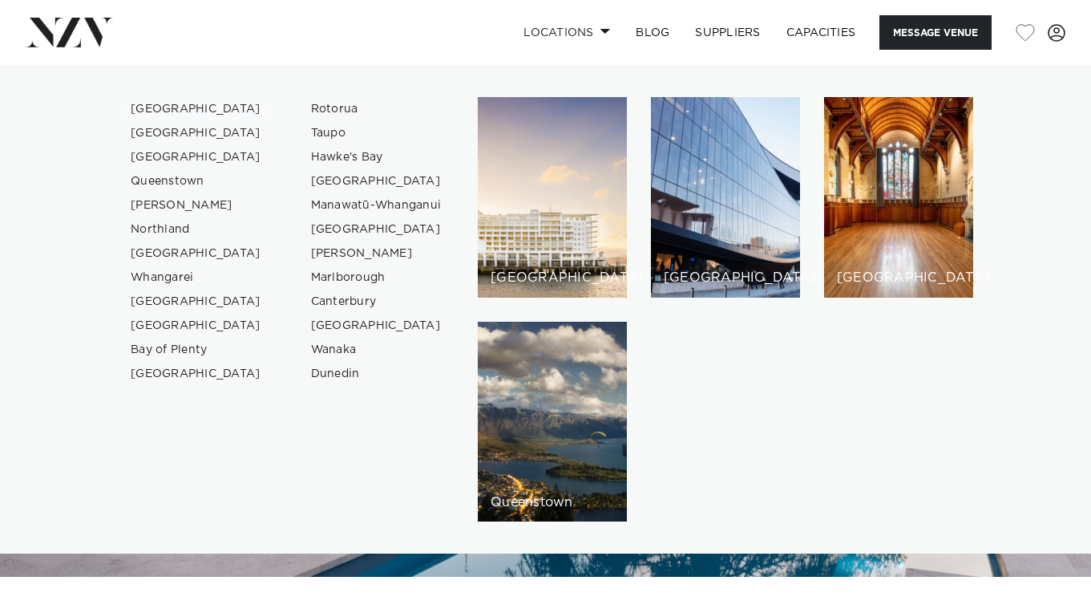
click at [160, 108] on link "[GEOGRAPHIC_DATA]" at bounding box center [196, 109] width 156 height 24
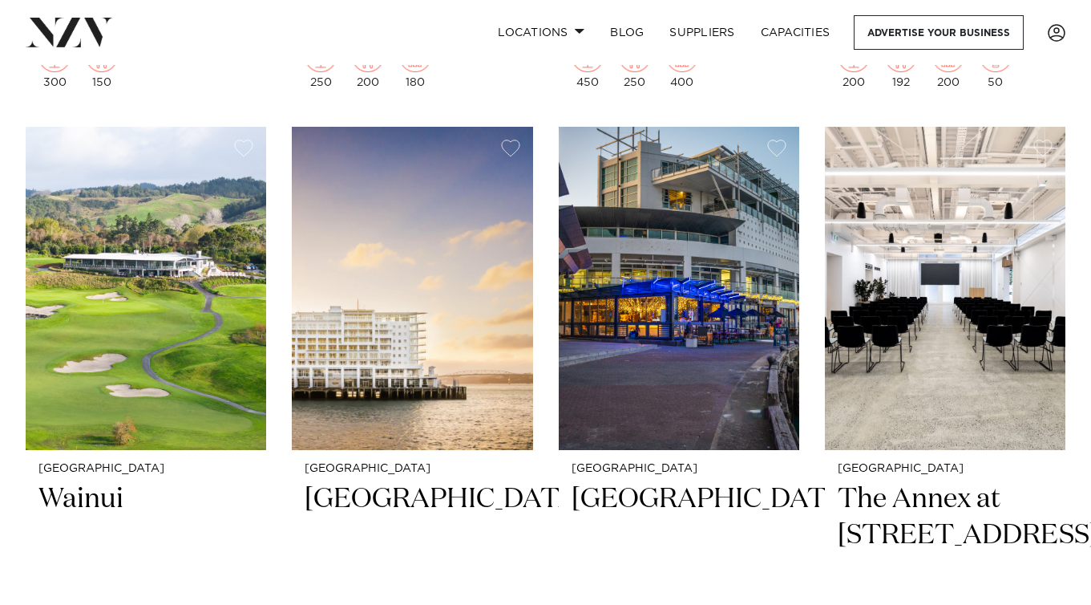
scroll to position [3336, 0]
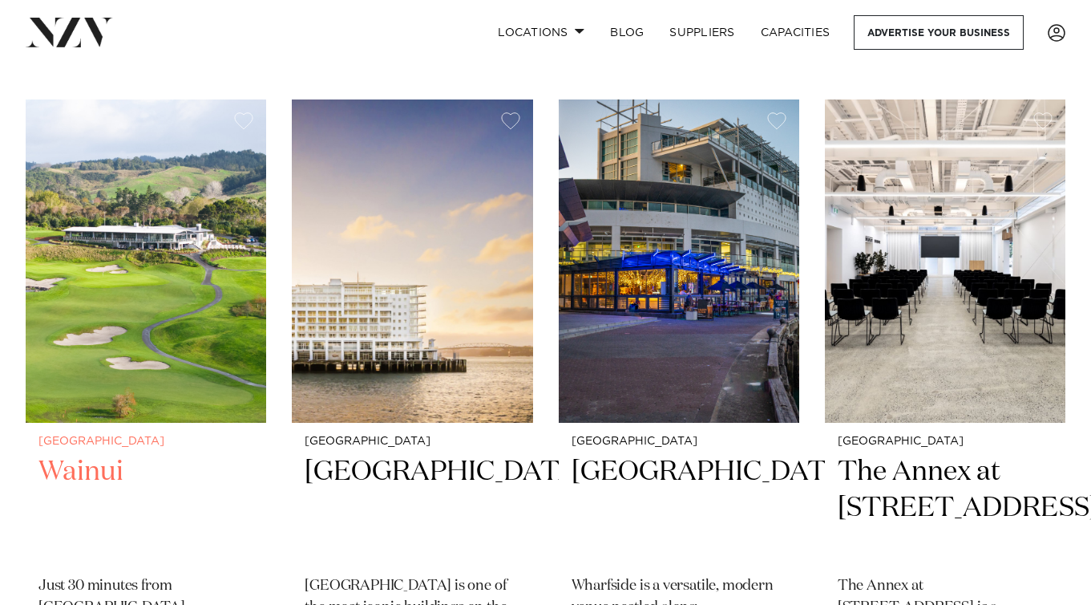
click at [195, 296] on img at bounding box center [146, 260] width 241 height 323
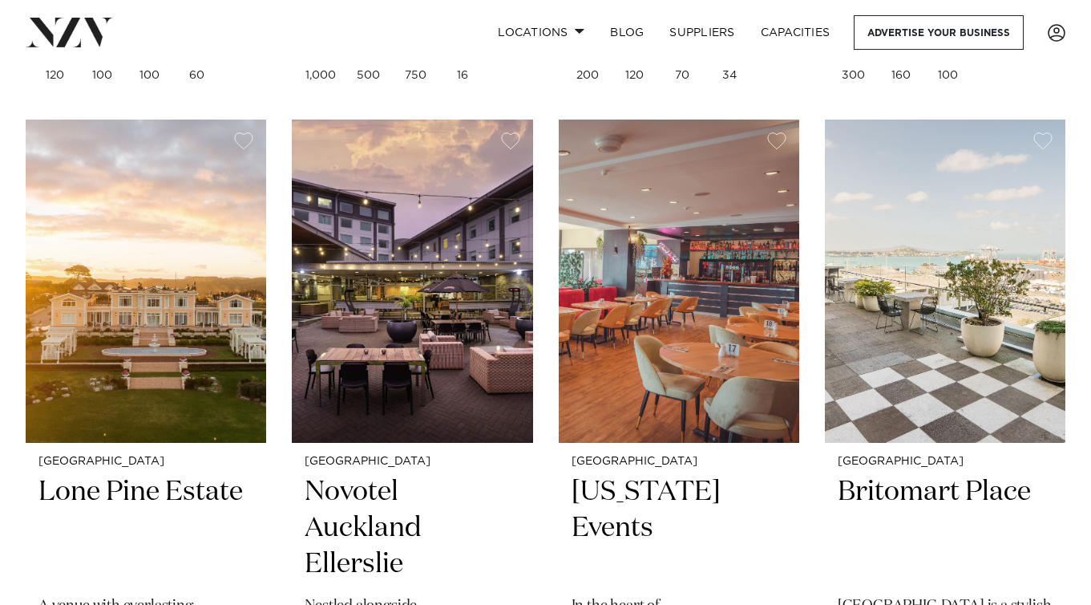
scroll to position [5325, 0]
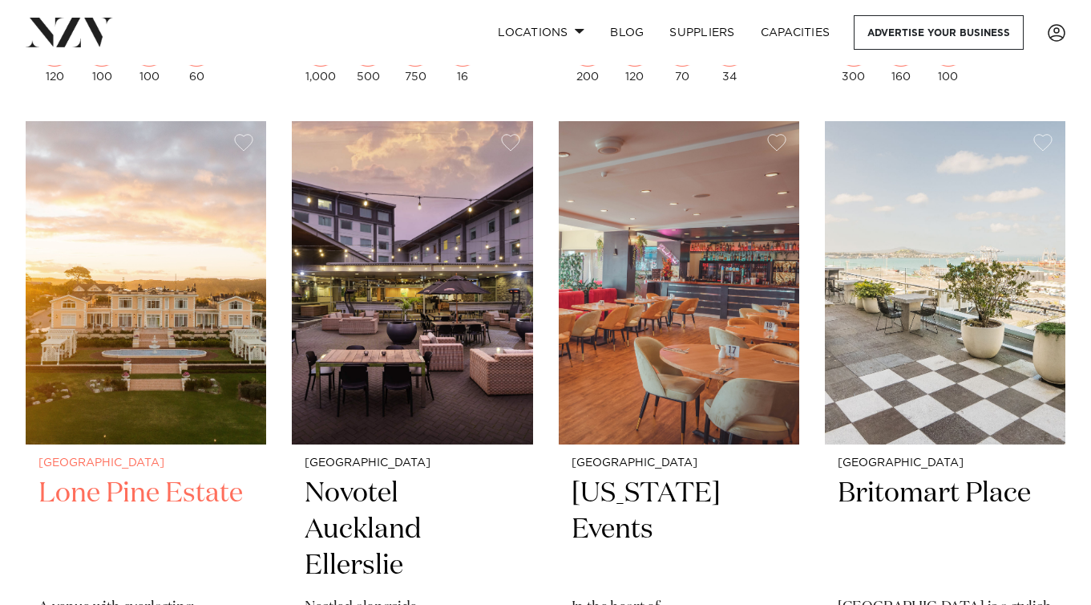
click at [209, 238] on img at bounding box center [146, 282] width 241 height 323
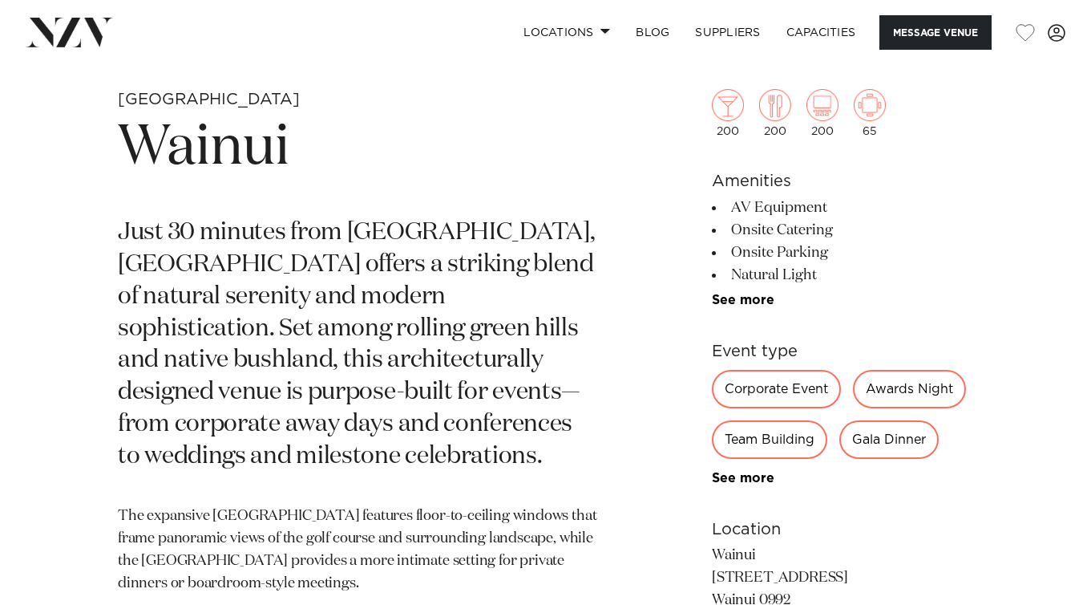
scroll to position [576, 0]
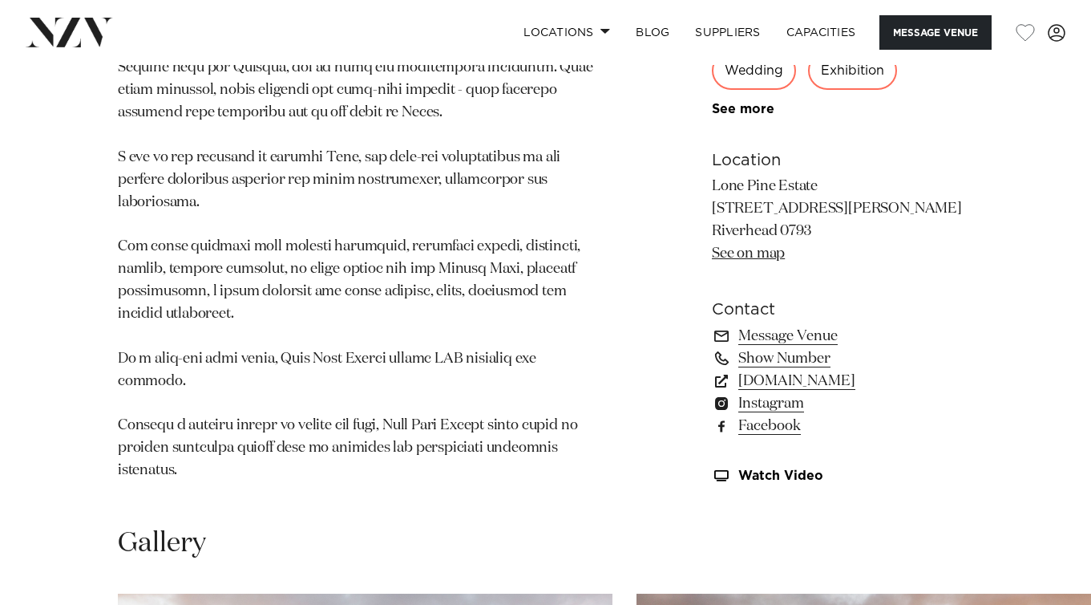
scroll to position [1113, 0]
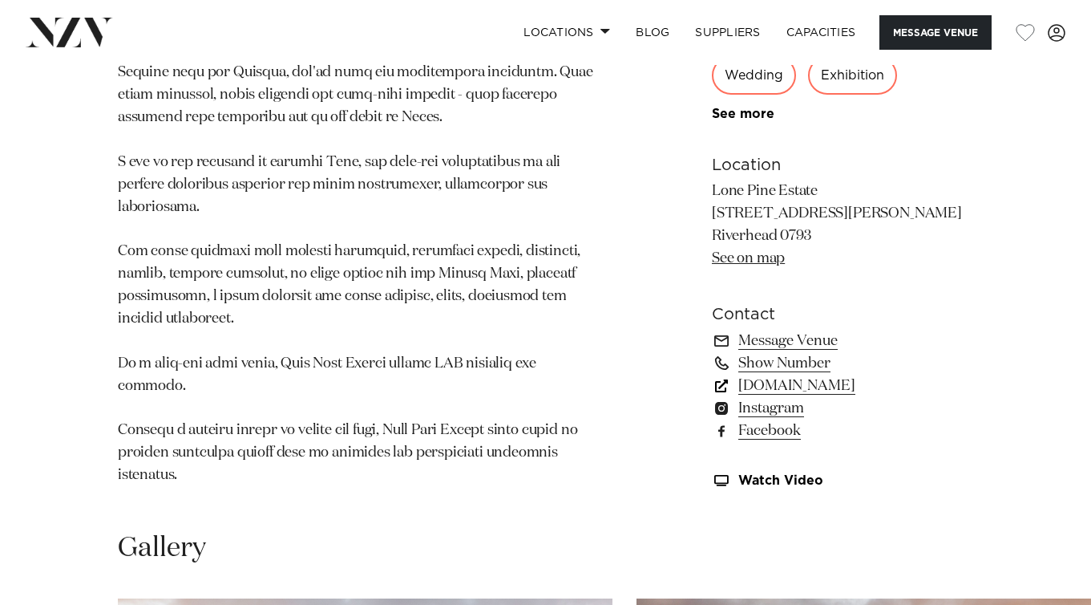
click at [816, 374] on link "[DOMAIN_NAME]" at bounding box center [842, 385] width 261 height 22
